Goal: Browse casually

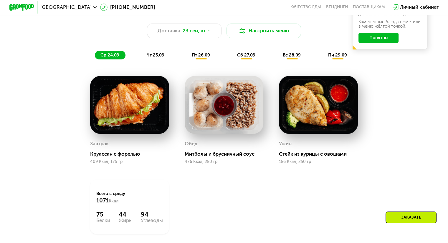
scroll to position [470, 0]
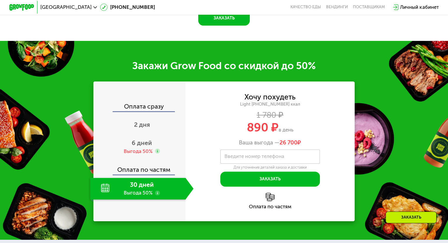
click at [167, 78] on div "Закажи Grow Food со скидкой до 50% Оплата сразу 2 дня 6 дней Выгода 50% Оплата …" at bounding box center [224, 140] width 448 height 199
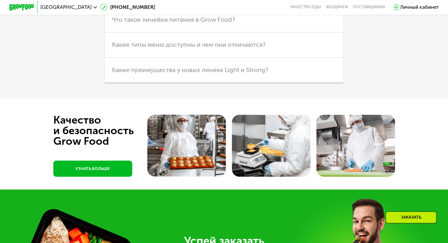
scroll to position [1729, 0]
